Goal: Task Accomplishment & Management: Use online tool/utility

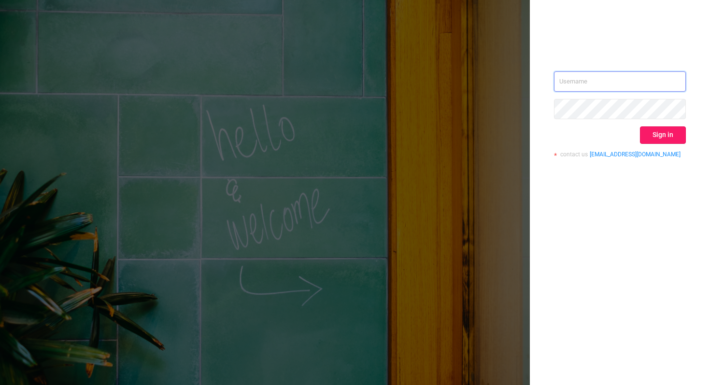
type input "xavier.guo@adview.com"
click at [659, 141] on button "Sign in" at bounding box center [663, 135] width 46 height 17
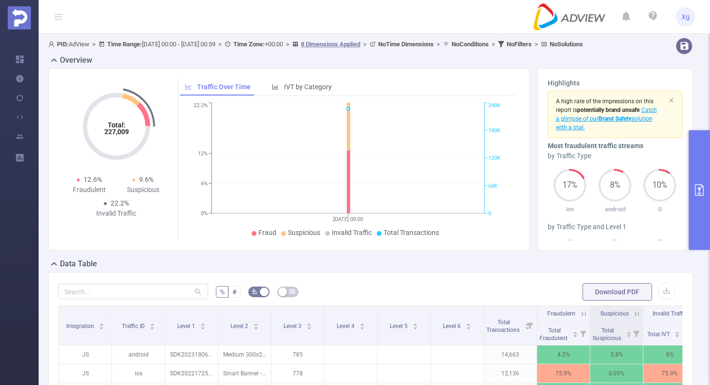
click at [705, 173] on button "primary" at bounding box center [699, 190] width 21 height 120
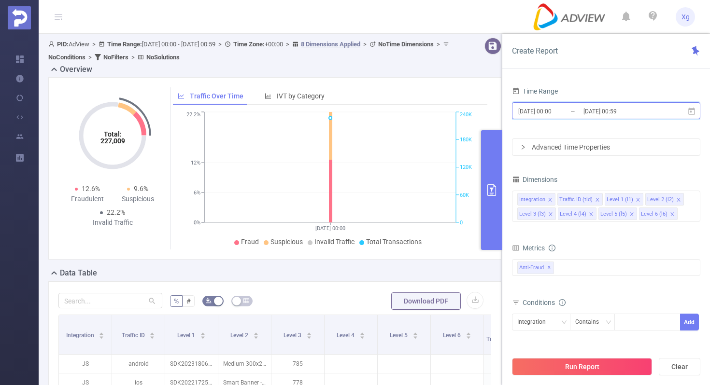
click at [692, 112] on icon at bounding box center [691, 111] width 9 height 9
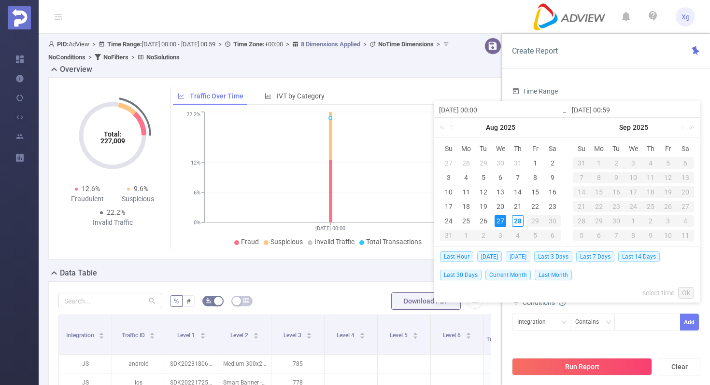
click at [523, 256] on span "[DATE]" at bounding box center [518, 257] width 25 height 11
type input "[DATE] 00:00"
type input "[DATE] 23:59"
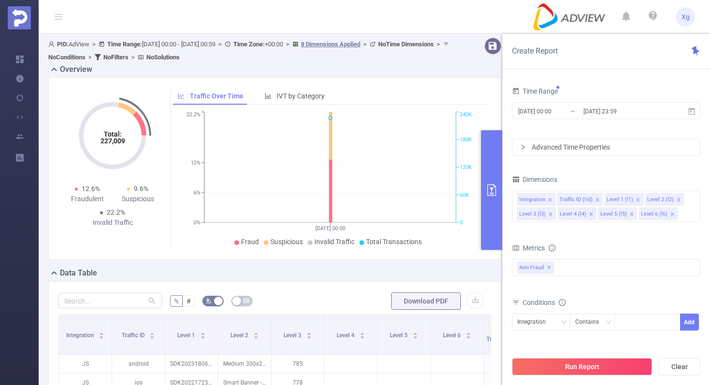
click at [587, 147] on div "Advanced Time Properties" at bounding box center [605, 147] width 187 height 16
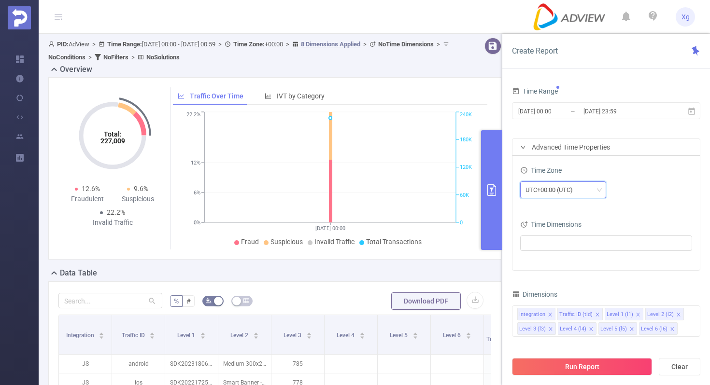
click at [548, 191] on div "UTC+00:00 (UTC)" at bounding box center [553, 190] width 54 height 16
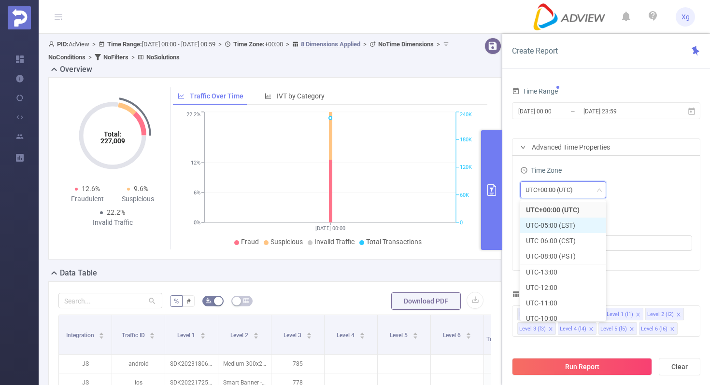
scroll to position [285, 0]
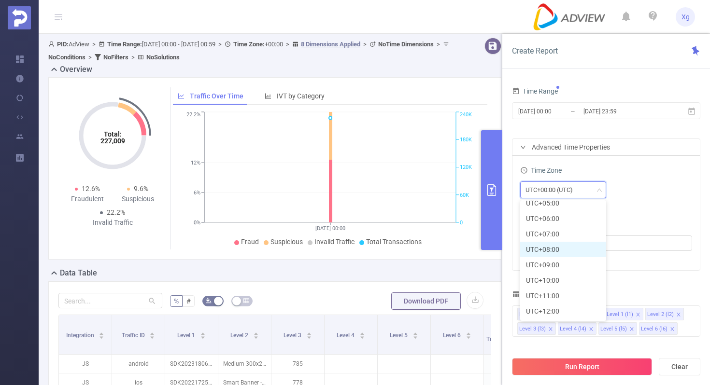
click at [556, 244] on li "UTC+08:00" at bounding box center [563, 249] width 86 height 15
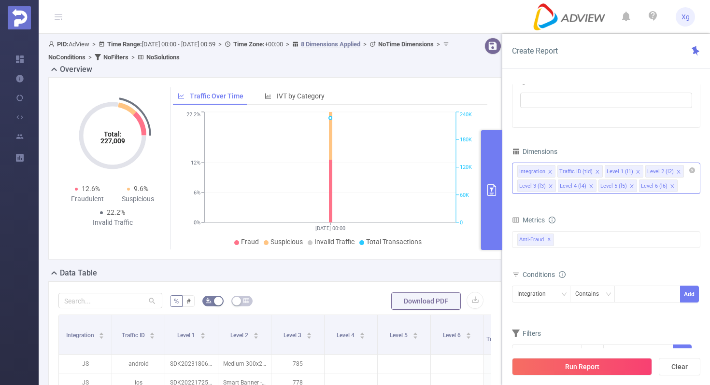
click at [549, 171] on icon "icon: close" at bounding box center [550, 172] width 5 height 5
click at [555, 172] on icon "icon: close" at bounding box center [557, 172] width 5 height 5
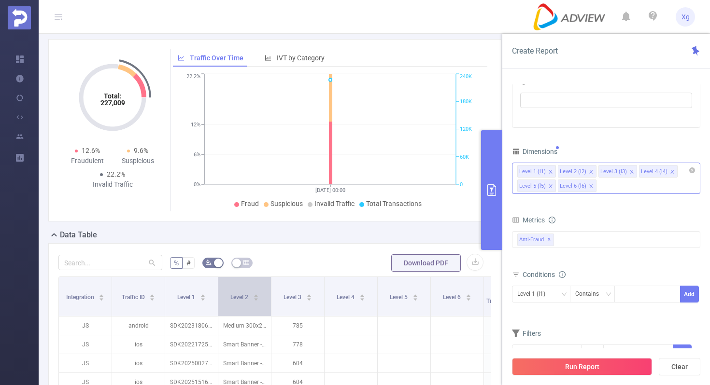
scroll to position [47, 0]
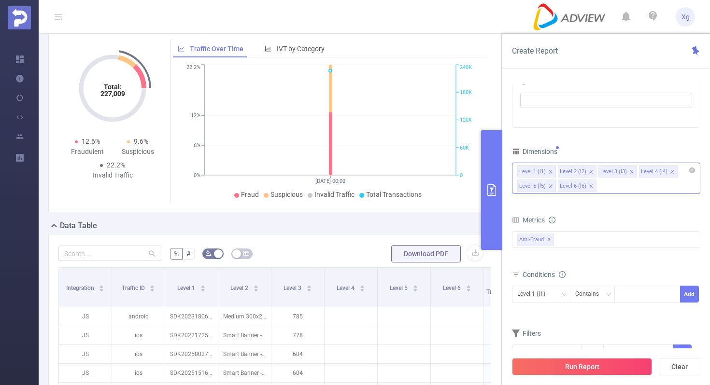
click at [589, 170] on icon "icon: close" at bounding box center [591, 172] width 5 height 5
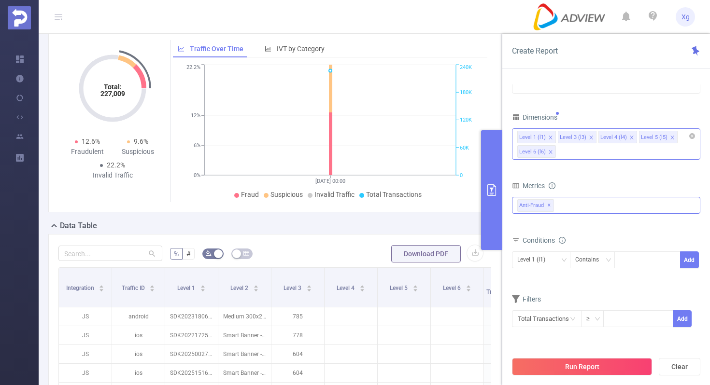
click at [582, 202] on div "Anti-Fraud ✕" at bounding box center [606, 205] width 188 height 17
click at [526, 229] on span at bounding box center [528, 227] width 8 height 8
click at [691, 185] on div "Metrics" at bounding box center [606, 187] width 188 height 16
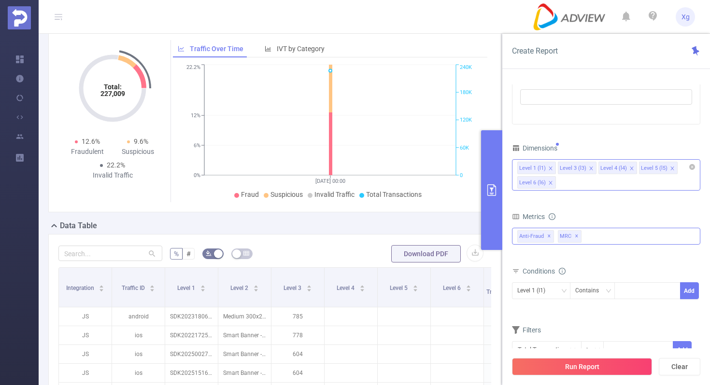
click at [605, 238] on div "Anti-Fraud ✕ Anti-Fraud MRC MRC ✕" at bounding box center [606, 236] width 188 height 17
click at [619, 217] on div "Metrics" at bounding box center [606, 218] width 188 height 16
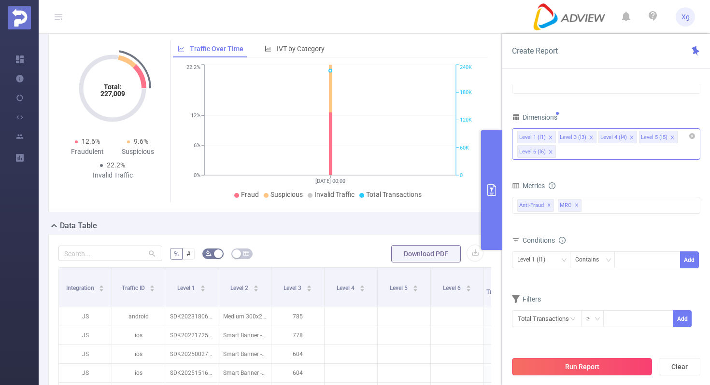
click at [578, 371] on button "Run Report" at bounding box center [582, 366] width 140 height 17
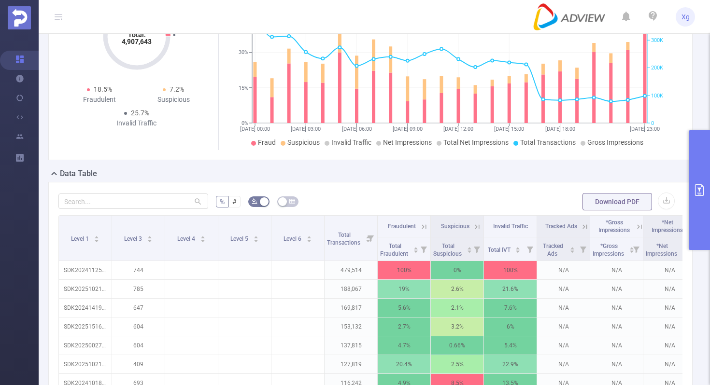
scroll to position [119, 0]
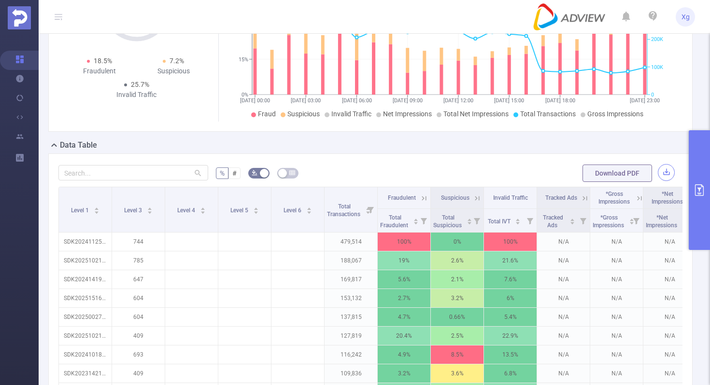
click at [668, 181] on button "button" at bounding box center [666, 172] width 17 height 17
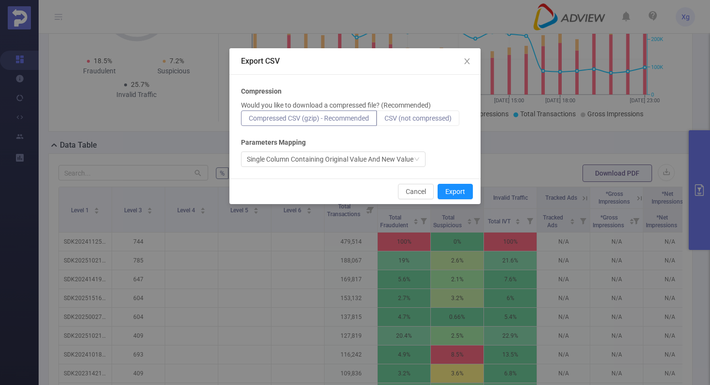
click at [422, 120] on span "CSV (not compressed)" at bounding box center [417, 118] width 67 height 8
click at [384, 121] on input "CSV (not compressed)" at bounding box center [384, 121] width 0 height 0
click at [455, 194] on button "Export" at bounding box center [455, 191] width 35 height 15
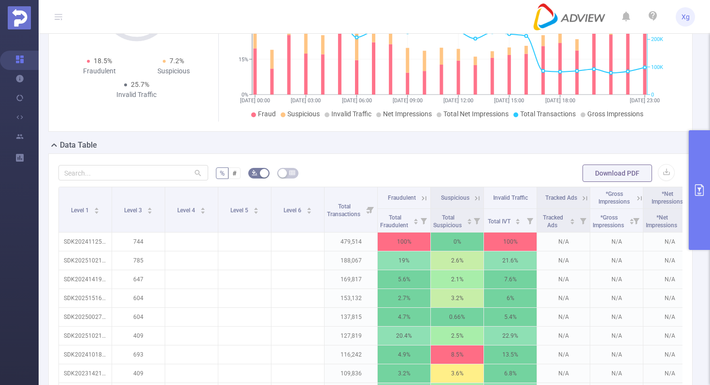
click at [706, 186] on button "primary" at bounding box center [699, 190] width 21 height 120
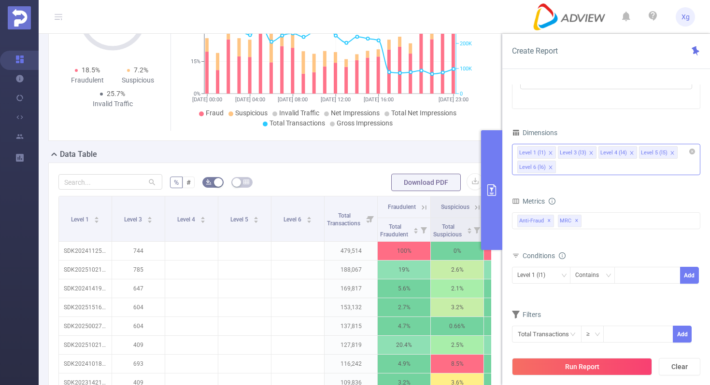
click at [589, 153] on icon "icon: close" at bounding box center [590, 152] width 3 height 3
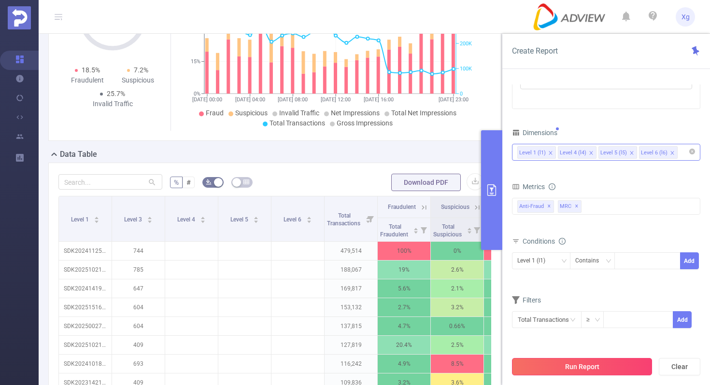
click at [617, 363] on button "Run Report" at bounding box center [582, 366] width 140 height 17
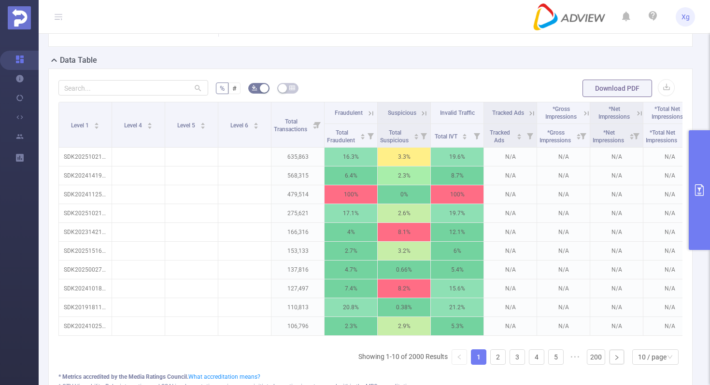
scroll to position [200, 0]
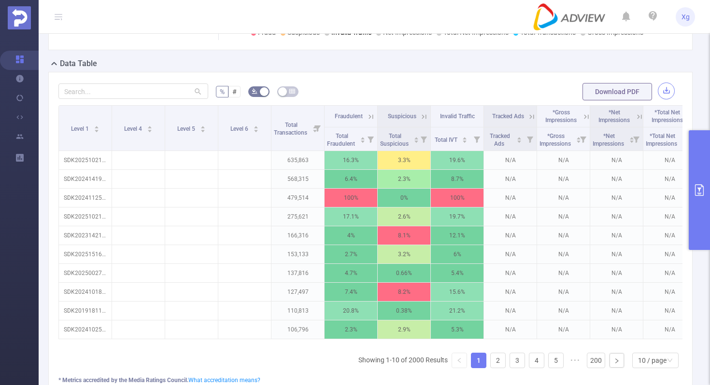
click at [663, 99] on button "button" at bounding box center [666, 91] width 17 height 17
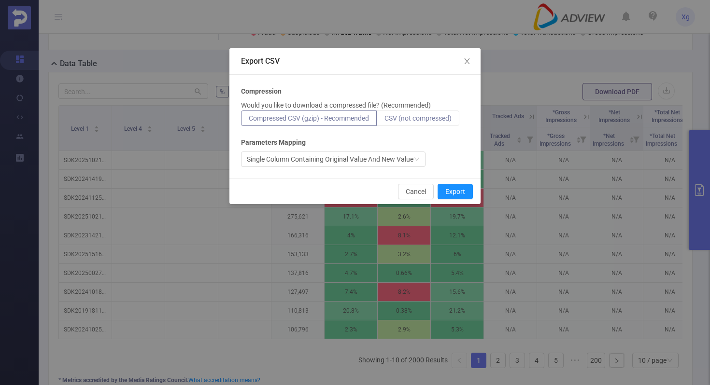
click at [421, 118] on span "CSV (not compressed)" at bounding box center [417, 118] width 67 height 8
click at [384, 121] on input "CSV (not compressed)" at bounding box center [384, 121] width 0 height 0
click at [455, 184] on button "Export" at bounding box center [455, 191] width 35 height 15
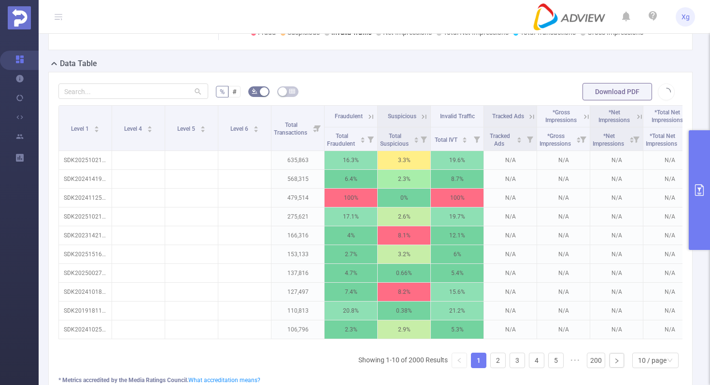
click at [417, 68] on div "Data Table" at bounding box center [374, 65] width 652 height 14
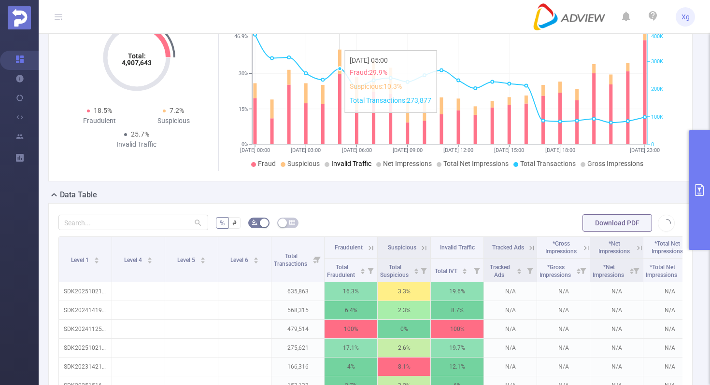
scroll to position [0, 0]
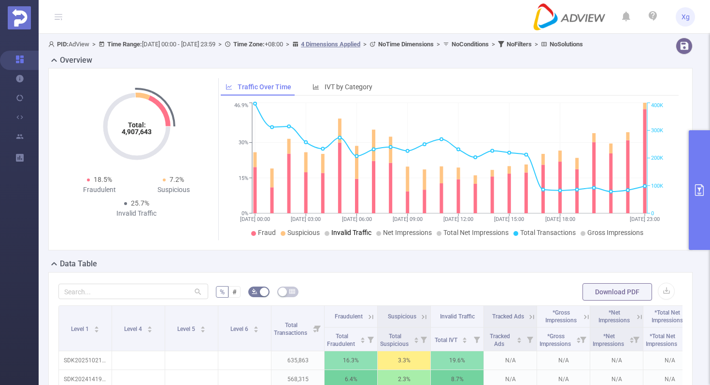
click at [697, 159] on button "primary" at bounding box center [699, 190] width 21 height 120
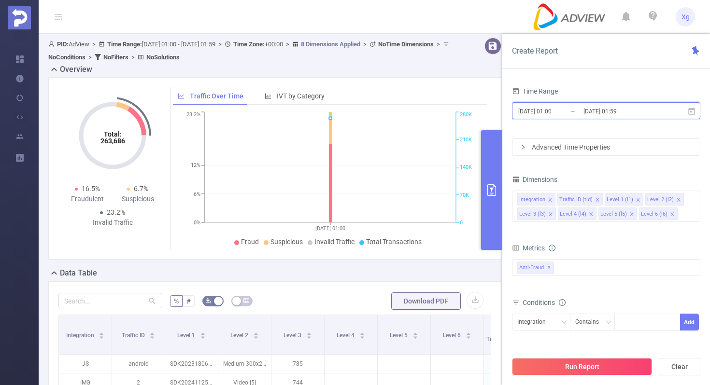
click at [689, 110] on icon at bounding box center [691, 111] width 9 height 9
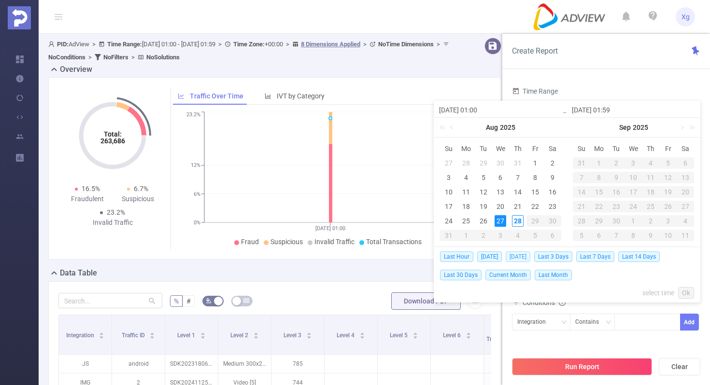
click at [524, 254] on span "[DATE]" at bounding box center [518, 257] width 25 height 11
type input "[DATE] 00:00"
type input "[DATE] 23:59"
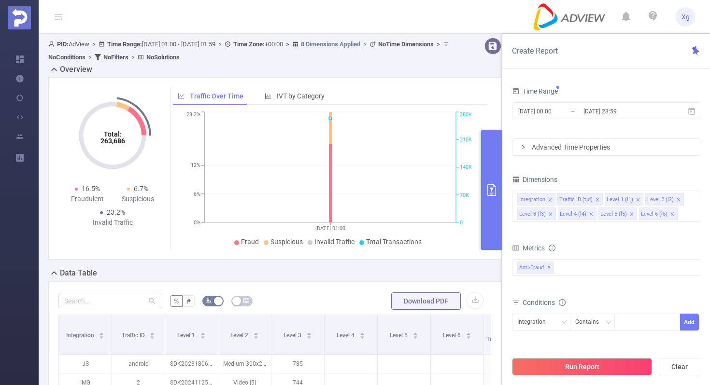
click at [577, 170] on div "Time Range [DATE] 00:00 _ [DATE] 23:59 Advanced Time Properties Dimensions Inte…" at bounding box center [606, 244] width 188 height 318
click at [625, 144] on div "Advanced Time Properties" at bounding box center [605, 147] width 187 height 16
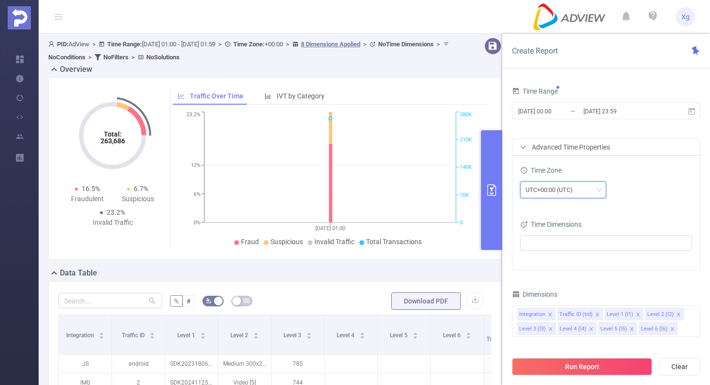
click at [548, 188] on div "UTC+00:00 (UTC)" at bounding box center [553, 190] width 54 height 16
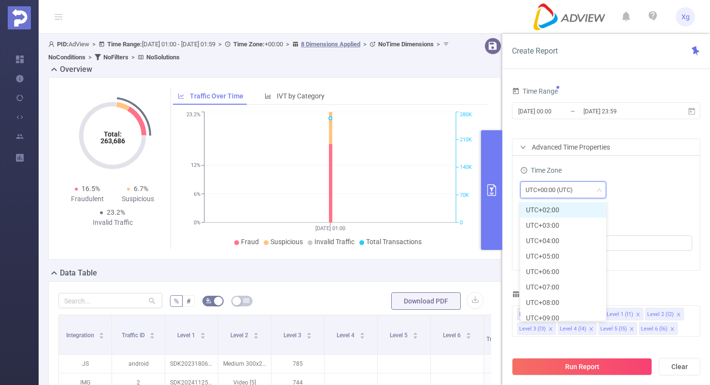
scroll to position [242, 0]
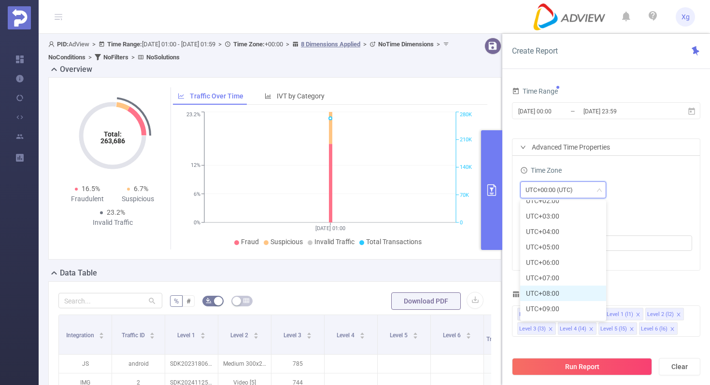
click at [547, 294] on li "UTC+08:00" at bounding box center [563, 293] width 86 height 15
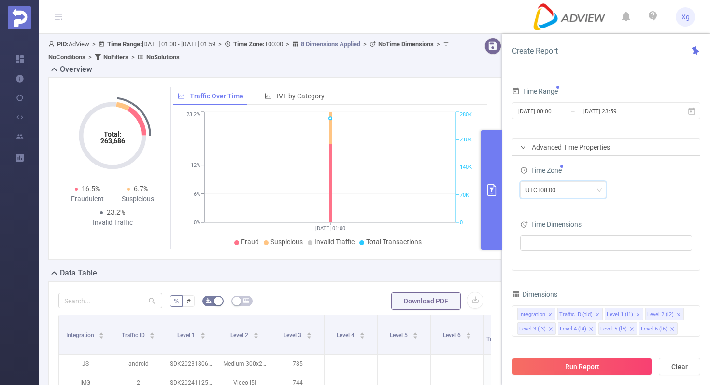
click at [627, 186] on div "UTC+08:00" at bounding box center [606, 190] width 172 height 17
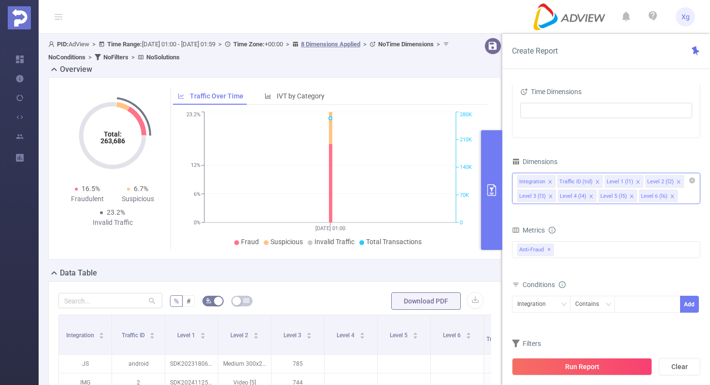
click at [550, 181] on icon "icon: close" at bounding box center [549, 181] width 3 height 3
click at [556, 181] on icon "icon: close" at bounding box center [557, 182] width 5 height 5
click at [630, 181] on icon "icon: close" at bounding box center [631, 182] width 5 height 5
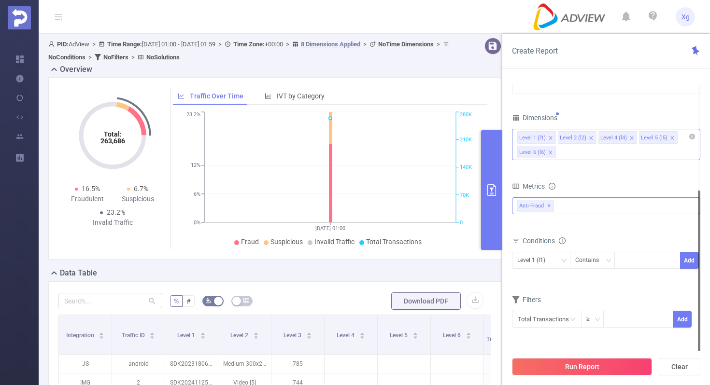
click at [580, 212] on div "Anti-Fraud ✕" at bounding box center [606, 206] width 188 height 17
click at [580, 212] on span "Anti-Fraud" at bounding box center [616, 209] width 165 height 13
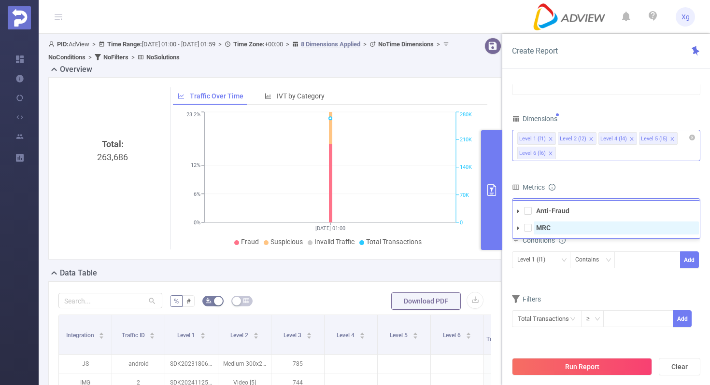
click at [543, 230] on strong "MRC" at bounding box center [543, 228] width 14 height 8
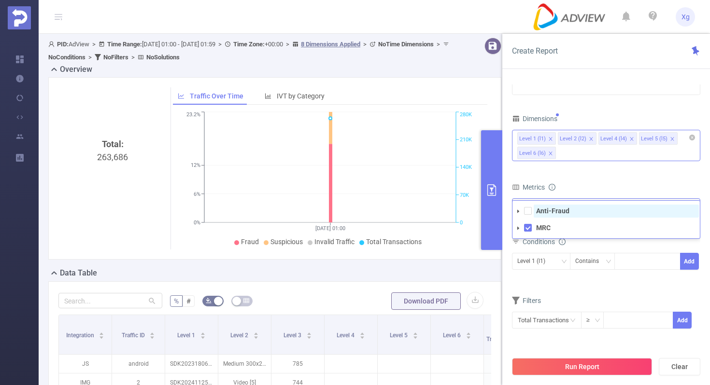
click at [543, 211] on strong "Anti-Fraud" at bounding box center [552, 211] width 33 height 8
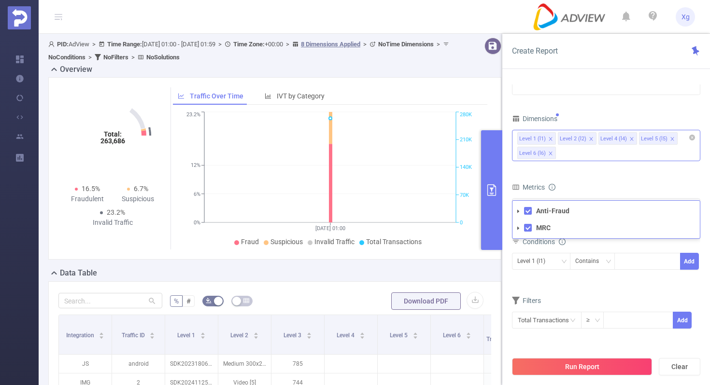
click at [636, 176] on form "Dimensions Level 1 (l1) Level 2 (l2) Level 4 (l4) Level 5 (l5) Level 6 (l6) Met…" at bounding box center [606, 226] width 188 height 229
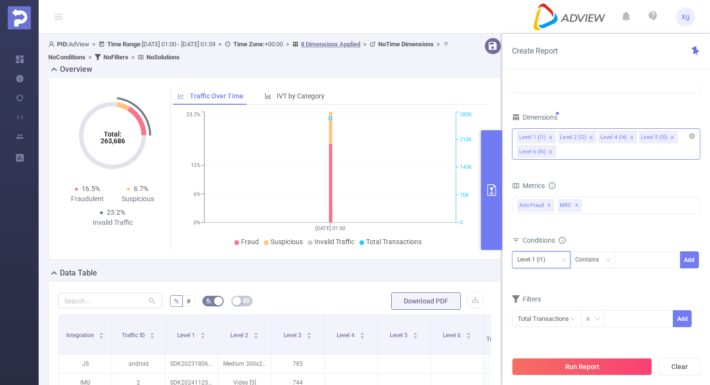
click at [562, 258] on icon "icon: down" at bounding box center [564, 260] width 6 height 6
click at [544, 292] on li "Level 2 (l2)" at bounding box center [541, 295] width 58 height 15
click at [555, 260] on div "Level 2 (l2)" at bounding box center [541, 260] width 48 height 16
click at [539, 281] on li "Level 1 (l1)" at bounding box center [541, 279] width 58 height 15
click at [604, 252] on div "Contains" at bounding box center [592, 260] width 45 height 17
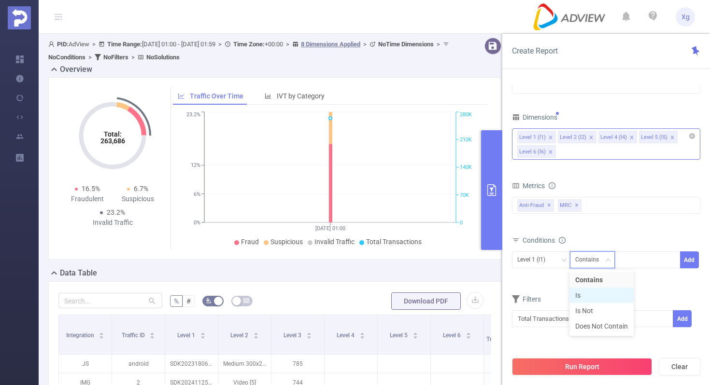
click at [587, 293] on li "Is" at bounding box center [601, 295] width 64 height 15
click at [634, 260] on div at bounding box center [648, 260] width 56 height 16
paste input "SDK20241125111157euijkedccjrky63"
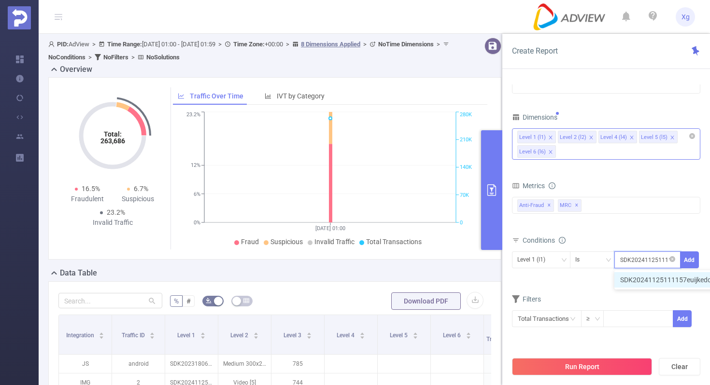
scroll to position [0, 42]
type input "SDK20241125111157euijkedccjrky63"
click at [688, 259] on button "Add" at bounding box center [689, 260] width 19 height 17
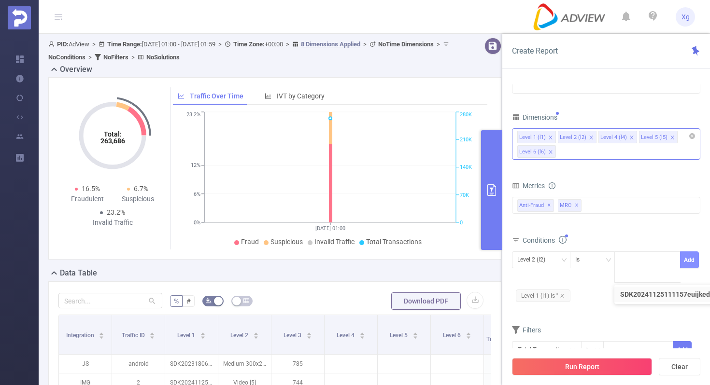
scroll to position [0, 0]
click at [565, 296] on icon "icon: close" at bounding box center [562, 296] width 5 height 5
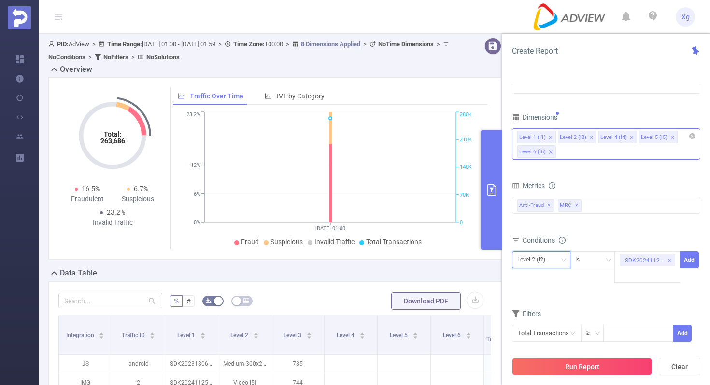
click at [565, 264] on div "Level 2 (l2)" at bounding box center [541, 260] width 48 height 16
click at [539, 281] on li "Level 1 (l1)" at bounding box center [541, 279] width 58 height 15
click at [694, 259] on button "Add" at bounding box center [689, 260] width 19 height 17
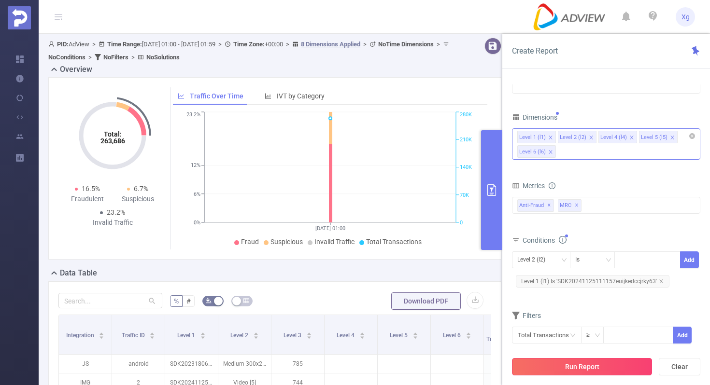
click at [553, 367] on button "Run Report" at bounding box center [582, 366] width 140 height 17
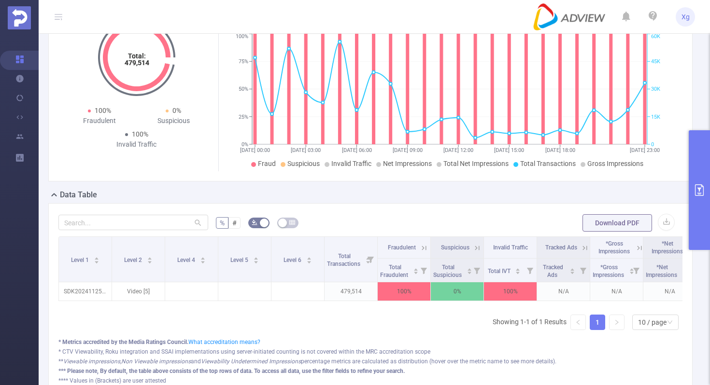
scroll to position [90, 0]
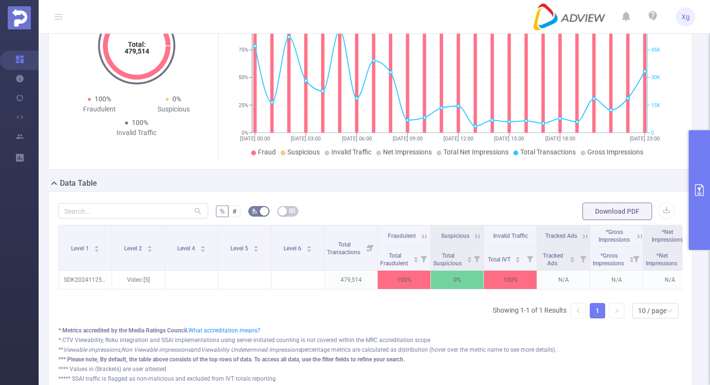
click at [696, 170] on button "primary" at bounding box center [699, 190] width 21 height 120
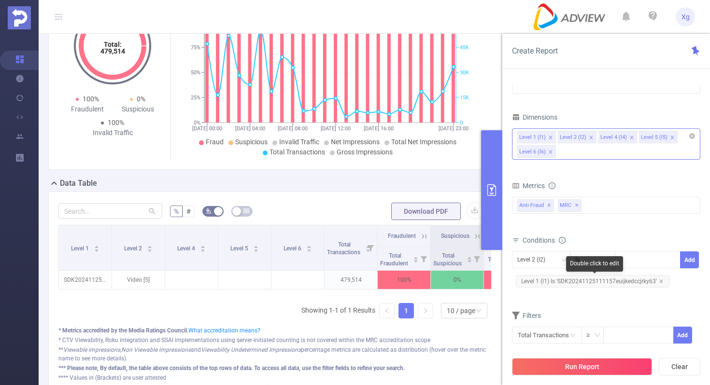
click at [598, 282] on span "Level 1 (l1) Is 'SDK20241125111157euijkedccjrky63'" at bounding box center [593, 281] width 154 height 13
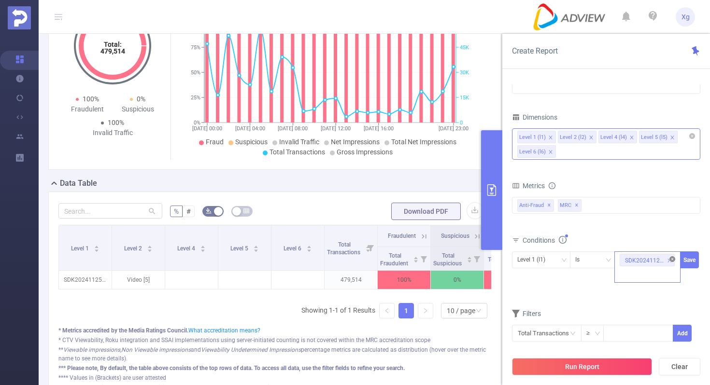
click at [670, 260] on icon "icon: close-circle" at bounding box center [672, 259] width 6 height 6
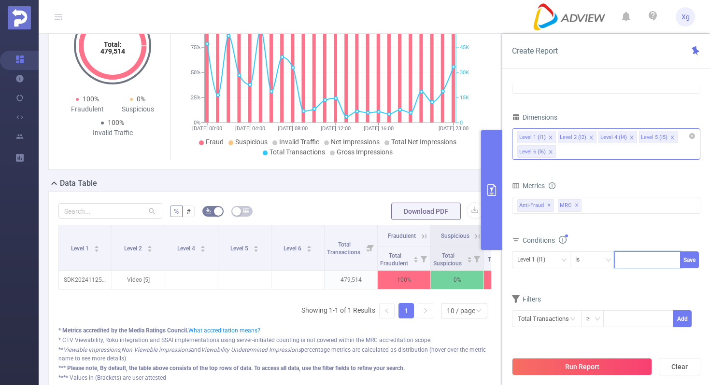
paste input "SDK2024171205080537v5dr8ej81hbe5"
type input "SDK2024171205080537v5dr8ej81hbe5"
click at [690, 261] on button "Save" at bounding box center [689, 260] width 19 height 17
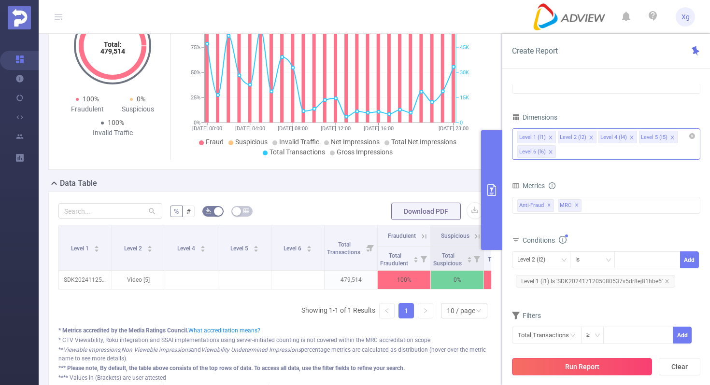
click at [570, 360] on button "Run Report" at bounding box center [582, 366] width 140 height 17
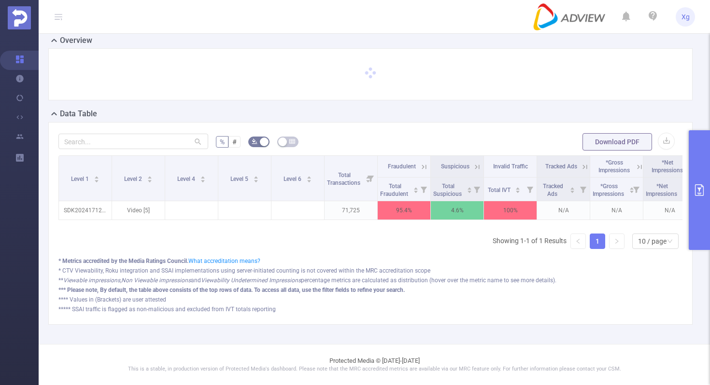
scroll to position [28, 0]
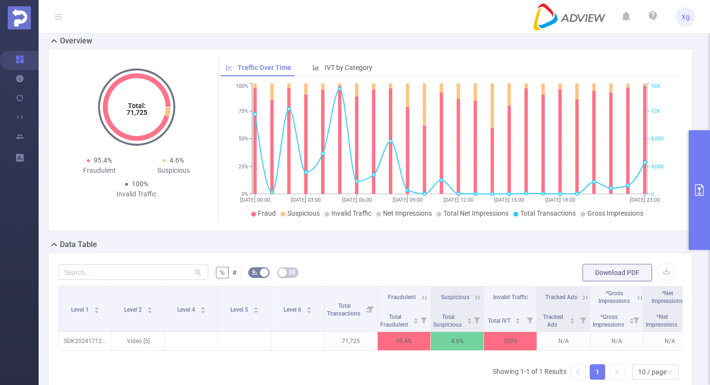
click at [696, 187] on icon "primary" at bounding box center [700, 191] width 12 height 12
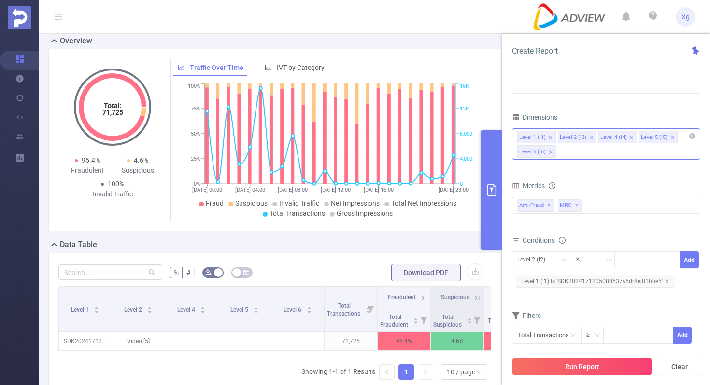
click at [594, 280] on span "Level 1 (l1) Is 'SDK2024171205080537v5dr8ej81hbe5'" at bounding box center [595, 281] width 159 height 13
click at [671, 257] on icon "icon: close-circle" at bounding box center [672, 259] width 6 height 6
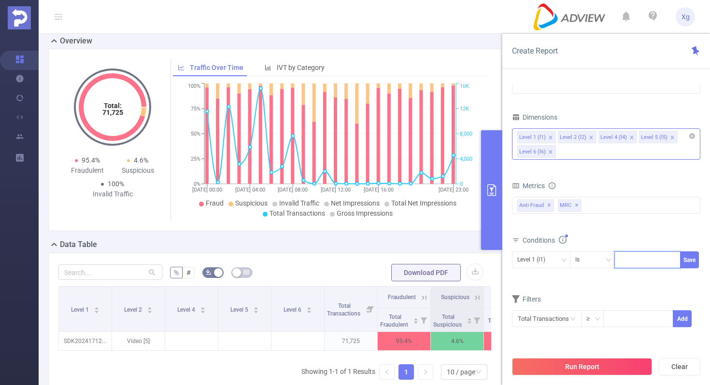
paste input "SDK202516230404501icre8pibowv940"
type input "SDK202516230404501icre8pibowv940"
click at [687, 258] on button "Save" at bounding box center [689, 260] width 19 height 17
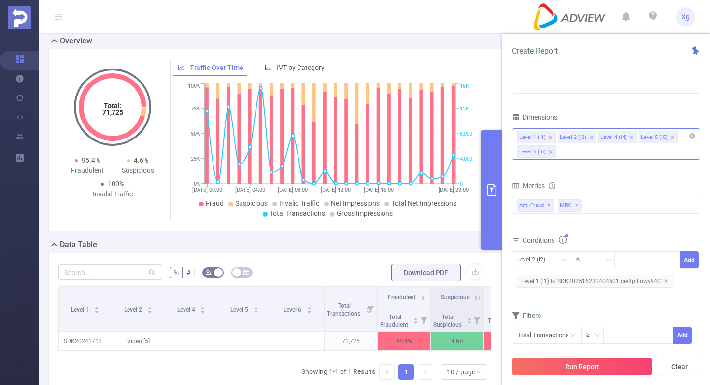
click at [586, 363] on button "Run Report" at bounding box center [582, 366] width 140 height 17
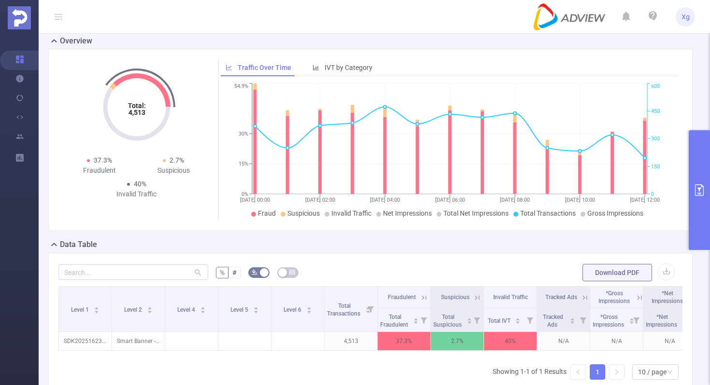
click at [700, 167] on button "primary" at bounding box center [699, 190] width 21 height 120
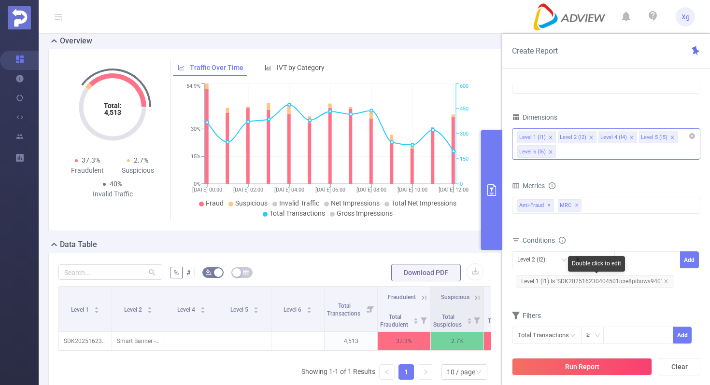
click at [586, 282] on span "Level 1 (l1) Is 'SDK202516230404501icre8pibowv940'" at bounding box center [595, 281] width 158 height 13
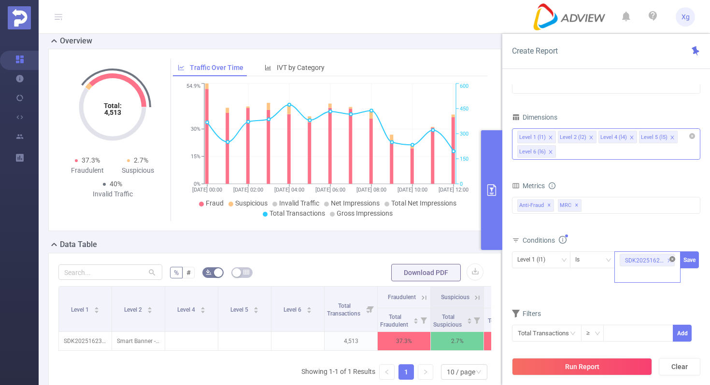
click at [671, 260] on icon "icon: close-circle" at bounding box center [672, 259] width 6 height 6
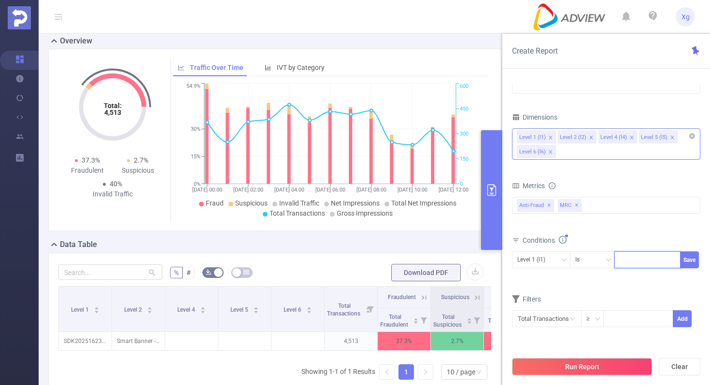
paste input "SDK20252308110531taph8q6us9lqgp9"
type input "SDK20252308110531taph8q6us9lqgp9"
click at [692, 260] on button "Save" at bounding box center [689, 260] width 19 height 17
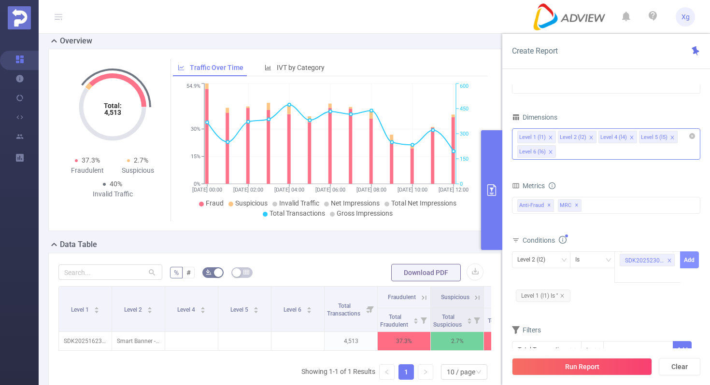
scroll to position [0, 0]
click at [562, 297] on icon "icon: close" at bounding box center [561, 295] width 3 height 3
click at [557, 254] on div "Level 2 (l2)" at bounding box center [541, 260] width 48 height 16
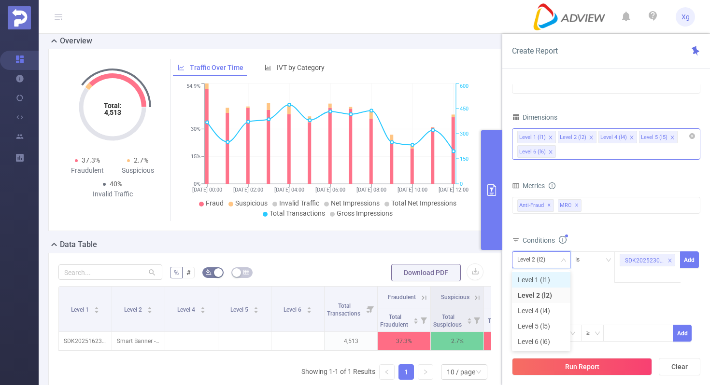
click at [540, 283] on li "Level 1 (l1)" at bounding box center [541, 279] width 58 height 15
click at [689, 259] on button "Add" at bounding box center [689, 260] width 19 height 17
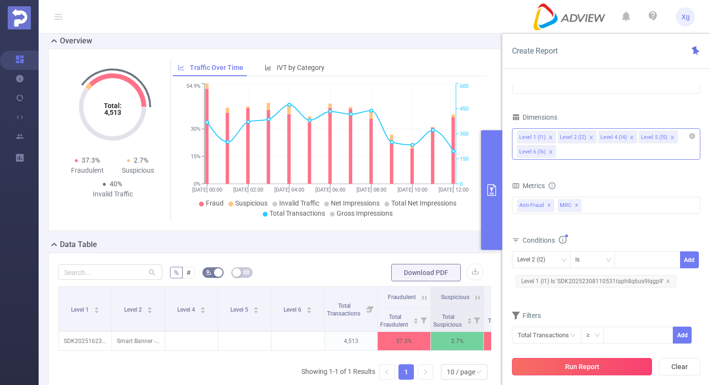
click at [581, 371] on button "Run Report" at bounding box center [582, 366] width 140 height 17
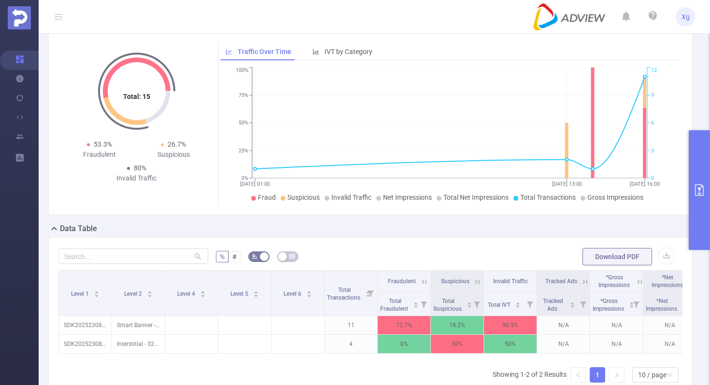
scroll to position [46, 0]
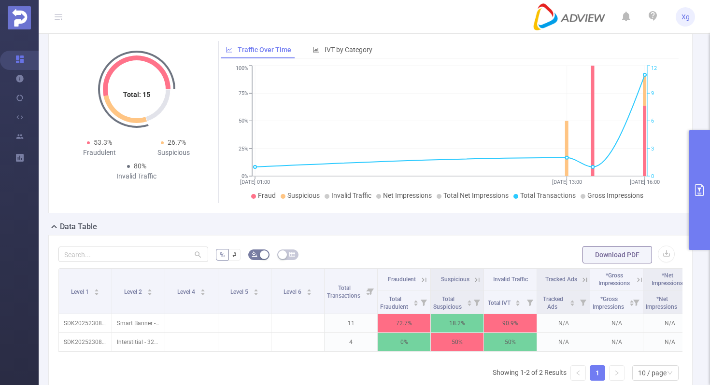
click at [702, 170] on button "primary" at bounding box center [699, 190] width 21 height 120
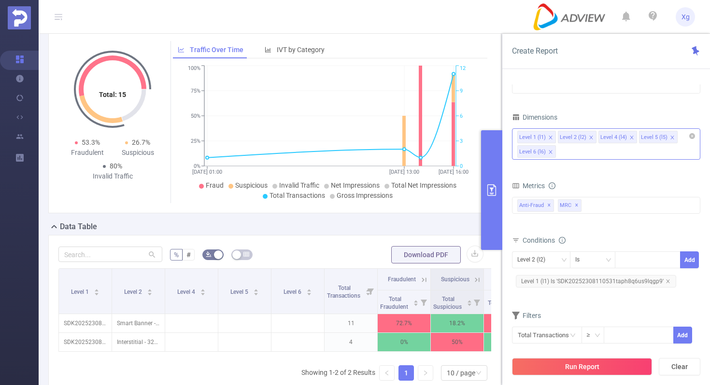
click at [589, 136] on icon "icon: close" at bounding box center [591, 137] width 5 height 5
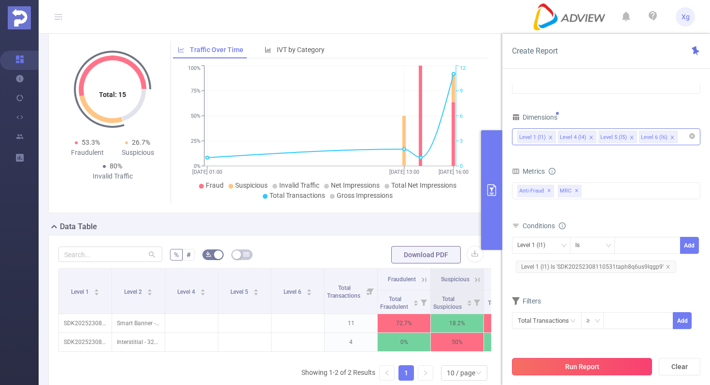
click at [595, 369] on button "Run Report" at bounding box center [582, 366] width 140 height 17
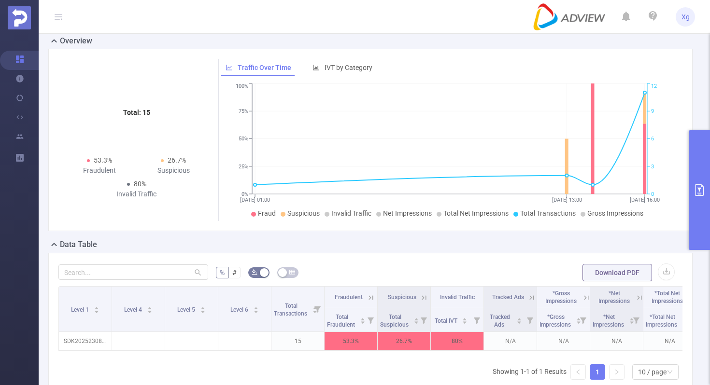
scroll to position [46, 0]
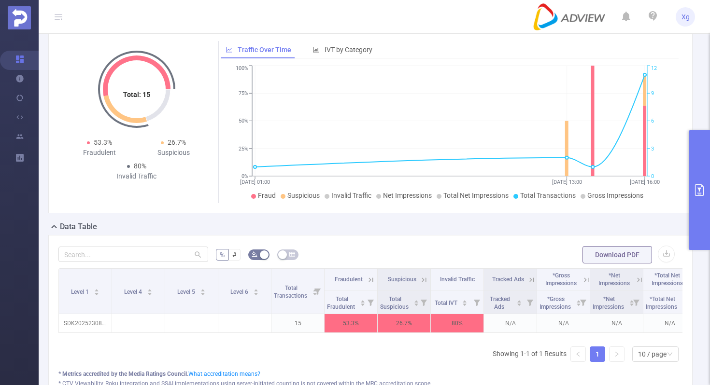
click at [700, 161] on button "primary" at bounding box center [699, 190] width 21 height 120
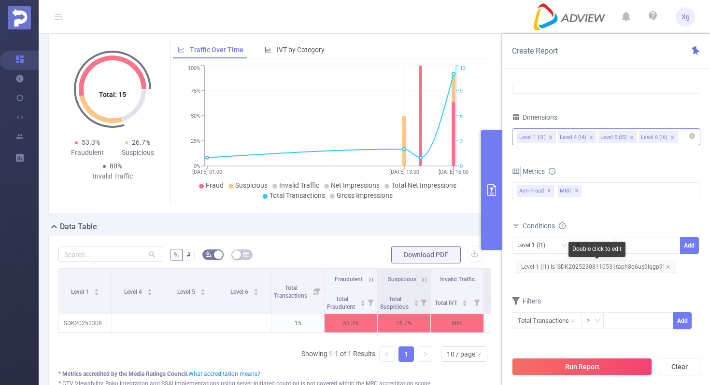
click at [573, 270] on span "Level 1 (l1) Is 'SDK20252308110531taph8q6us9lqgp9'" at bounding box center [596, 267] width 160 height 13
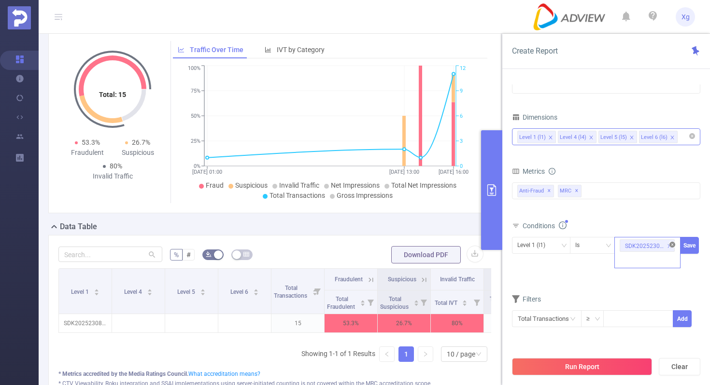
click at [671, 243] on icon "icon: close-circle" at bounding box center [672, 245] width 6 height 6
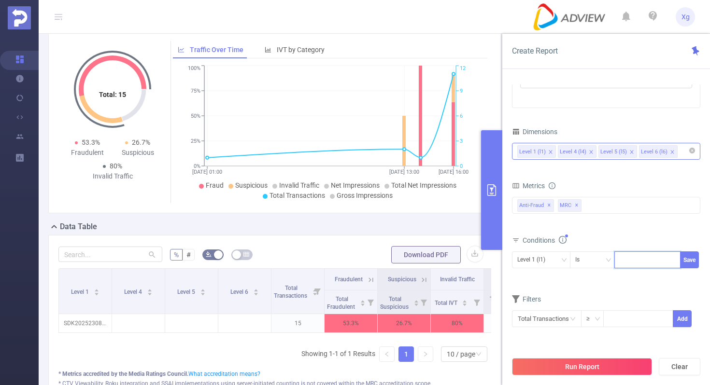
paste input "SDK20241707050342agq1us9d0hos755"
type input "SDK20241707050342agq1us9d0hos755"
click at [688, 257] on button "Save" at bounding box center [689, 260] width 19 height 17
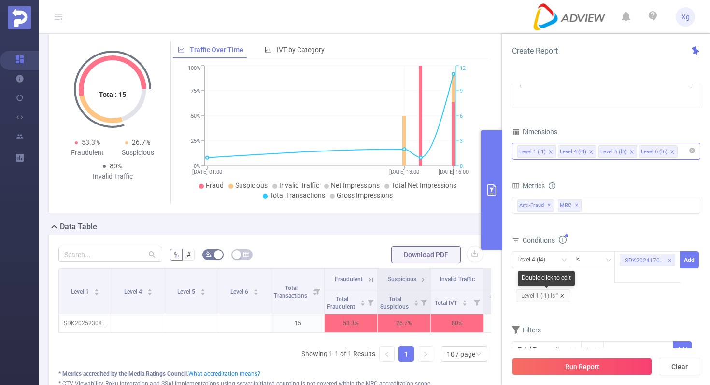
click at [563, 294] on icon "icon: close" at bounding box center [562, 296] width 5 height 5
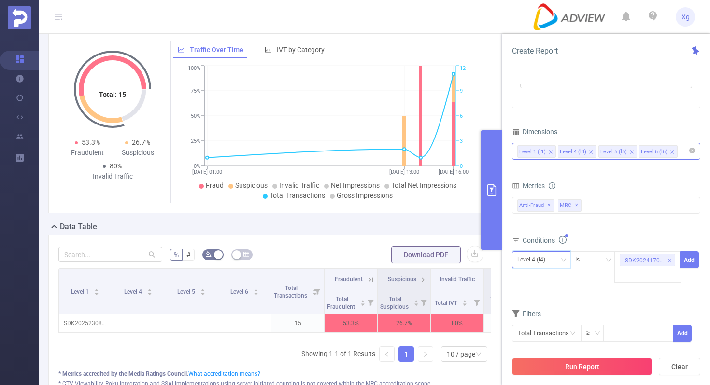
click at [557, 260] on div "Level 4 (l4)" at bounding box center [541, 260] width 48 height 16
click at [541, 279] on li "Level 1 (l1)" at bounding box center [541, 279] width 58 height 15
click at [691, 255] on button "Add" at bounding box center [689, 260] width 19 height 17
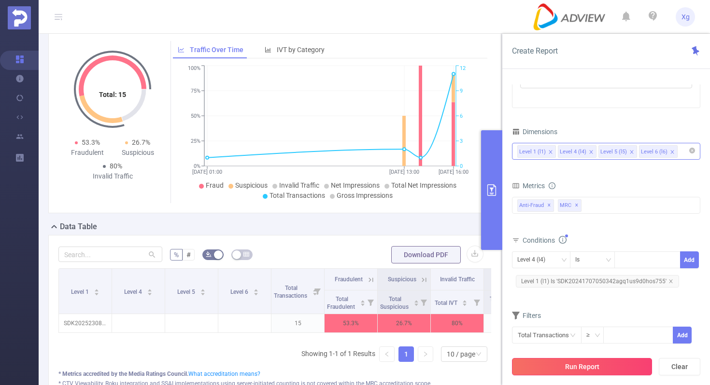
click at [557, 371] on button "Run Report" at bounding box center [582, 366] width 140 height 17
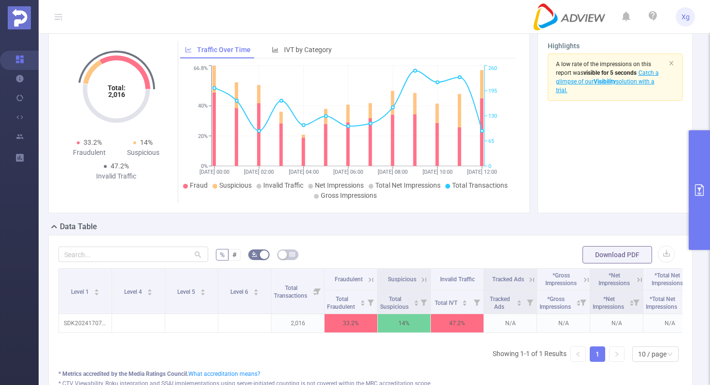
click at [701, 154] on button "primary" at bounding box center [699, 190] width 21 height 120
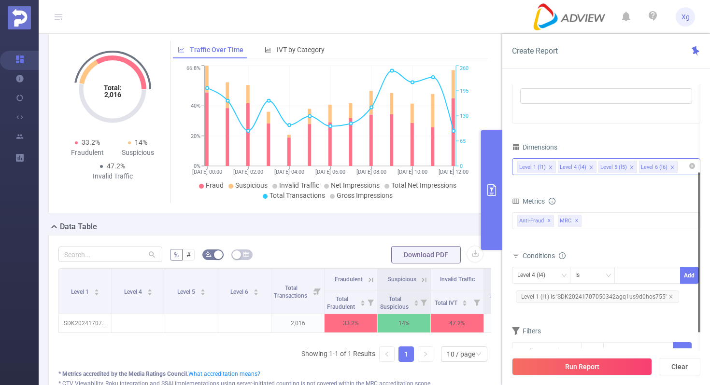
click at [580, 297] on span "Level 1 (l1) Is 'SDK20241707050342agq1us9d0hos755'" at bounding box center [597, 297] width 163 height 13
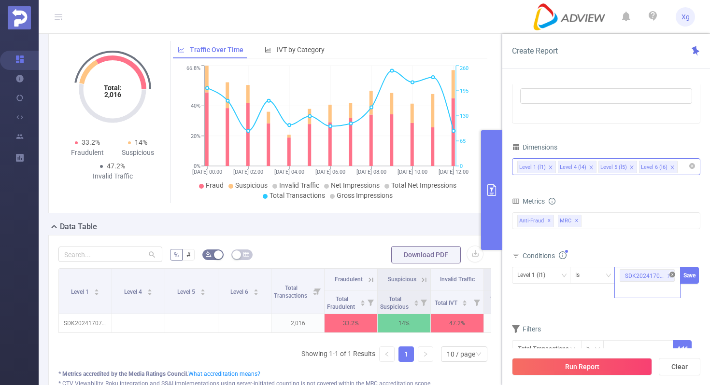
click at [669, 275] on icon "icon: close-circle" at bounding box center [672, 275] width 6 height 6
paste input "SDK202516230404501icre8pibowv940"
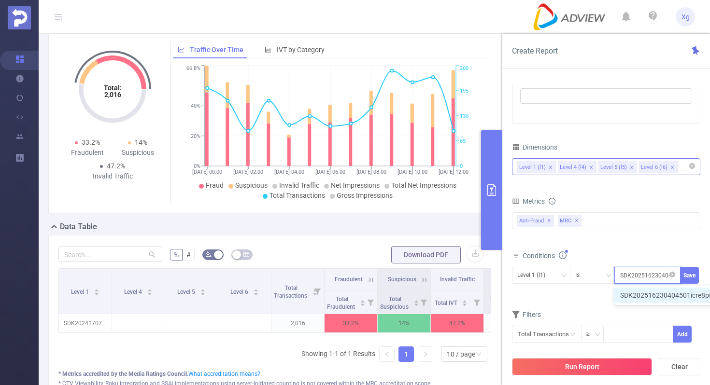
scroll to position [0, 46]
type input "SDK202516230404501icre8pibowv940"
click at [690, 281] on button "Save" at bounding box center [689, 275] width 19 height 17
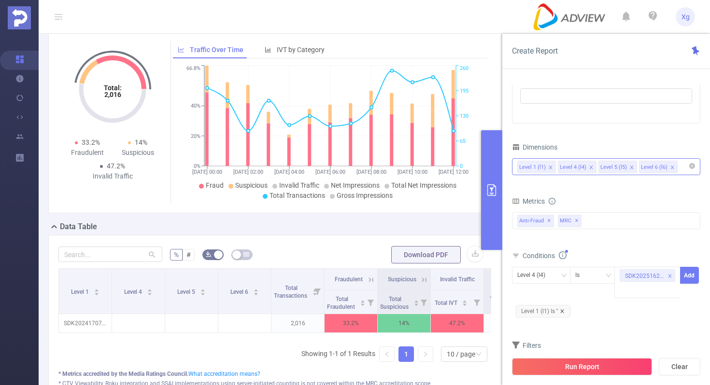
click at [563, 310] on icon "icon: close" at bounding box center [562, 311] width 5 height 5
click at [562, 270] on div "Level 4 (l4)" at bounding box center [541, 276] width 48 height 16
click at [542, 296] on li "Level 1 (l1)" at bounding box center [541, 295] width 58 height 15
click at [690, 280] on button "Add" at bounding box center [689, 275] width 19 height 17
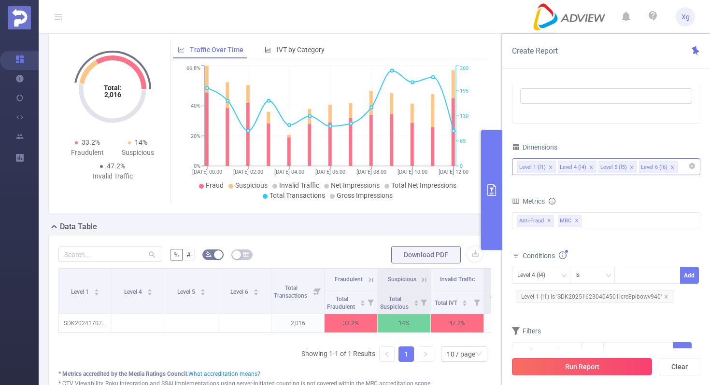
click at [549, 368] on button "Run Report" at bounding box center [582, 366] width 140 height 17
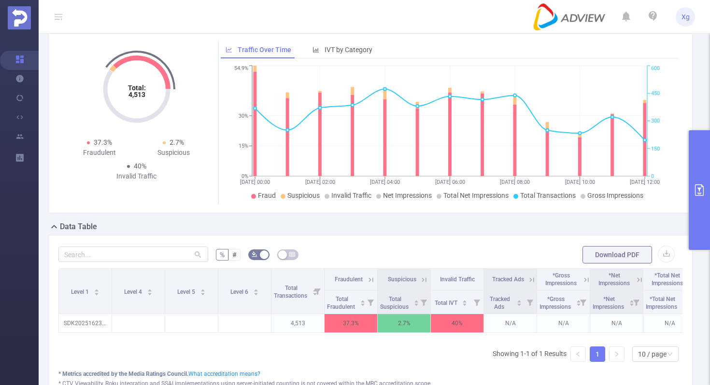
click at [390, 223] on div "Data Table" at bounding box center [374, 228] width 652 height 14
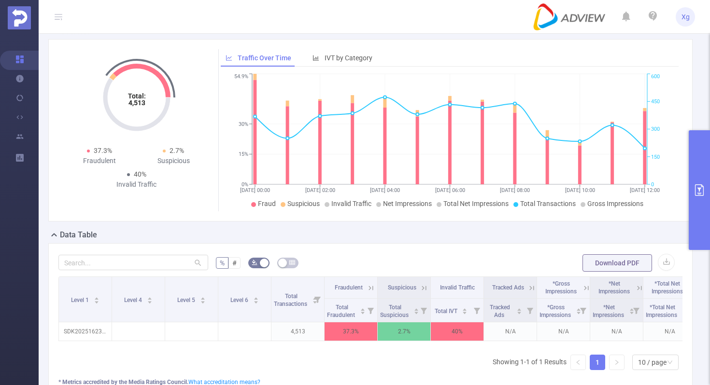
scroll to position [37, 0]
